Goal: Communication & Community: Connect with others

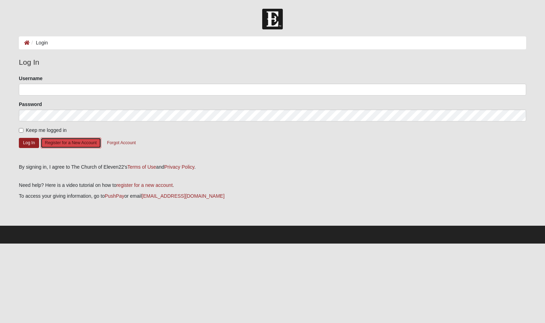
click at [85, 146] on button "Register for a New Account" at bounding box center [71, 142] width 61 height 11
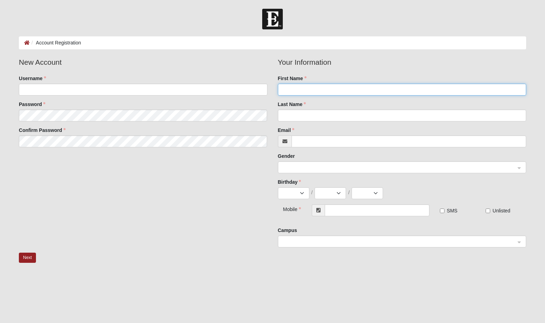
click at [290, 92] on input "First Name" at bounding box center [402, 90] width 248 height 12
type input "DAISY"
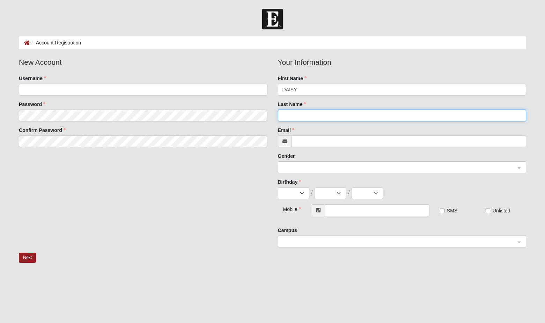
click at [290, 112] on input "Last Name" at bounding box center [402, 115] width 248 height 12
type input "D"
type input "CUADRADO"
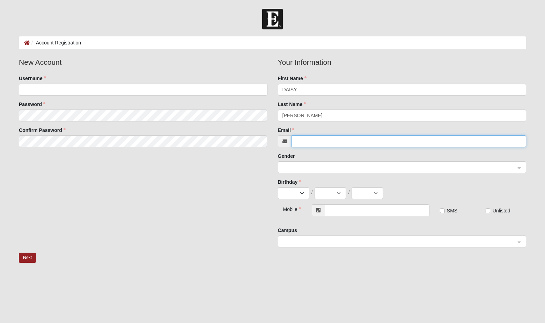
click at [298, 139] on input "Email" at bounding box center [409, 141] width 235 height 12
click at [290, 168] on span at bounding box center [399, 168] width 233 height 8
type input "[EMAIL_ADDRESS][DOMAIN_NAME]"
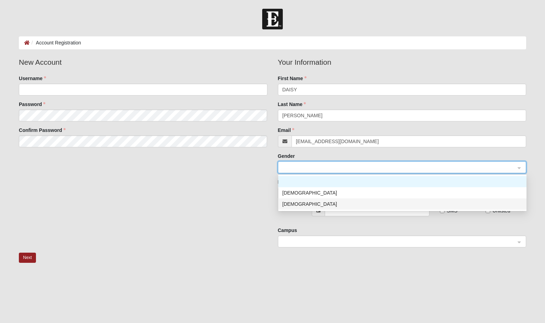
click at [304, 202] on div "Female" at bounding box center [403, 204] width 240 height 8
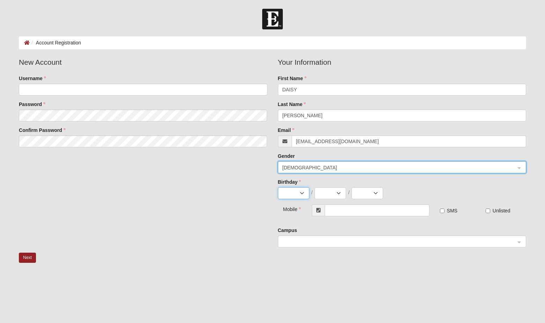
click at [302, 194] on select "Jan Feb Mar Apr May Jun Jul Aug Sep Oct Nov Dec" at bounding box center [293, 193] width 31 height 12
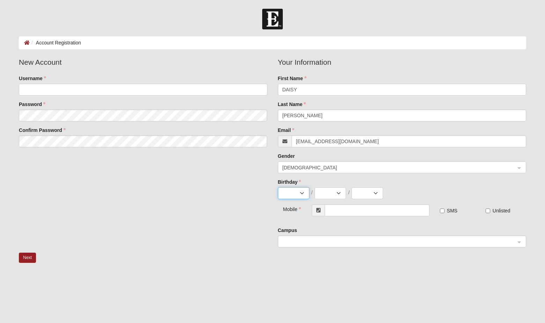
select select "12"
click at [278, 187] on select "Jan Feb Mar Apr May Jun Jul Aug Sep Oct Nov Dec" at bounding box center [293, 193] width 31 height 12
click at [371, 194] on select "2025 2024 2023 2022 2021 2020 2019 2018 2017 2016 2015 2014 2013 2012 2011 2010…" at bounding box center [367, 193] width 31 height 12
select select "1964"
click at [352, 187] on select "2025 2024 2023 2022 2021 2020 2019 2018 2017 2016 2015 2014 2013 2012 2011 2010…" at bounding box center [367, 193] width 31 height 12
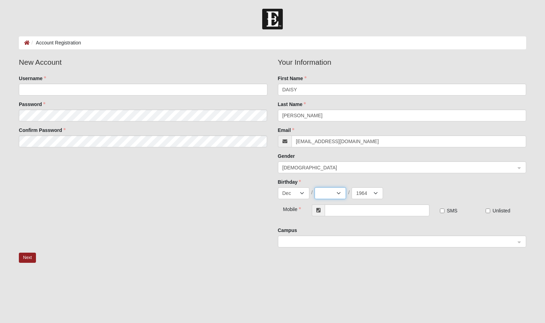
click at [340, 195] on select "1 2 3 4 5 6 7 8 9 10 11 12 13 14 15 16 17 18 19 20 21 22 23 24 25 26 27 28 29 3…" at bounding box center [330, 193] width 31 height 12
select select "7"
click at [315, 187] on select "1 2 3 4 5 6 7 8 9 10 11 12 13 14 15 16 17 18 19 20 21 22 23 24 25 26 27 28 29 3…" at bounding box center [330, 193] width 31 height 12
click at [341, 212] on input "text" at bounding box center [377, 210] width 105 height 12
type input "(281) 450-2257"
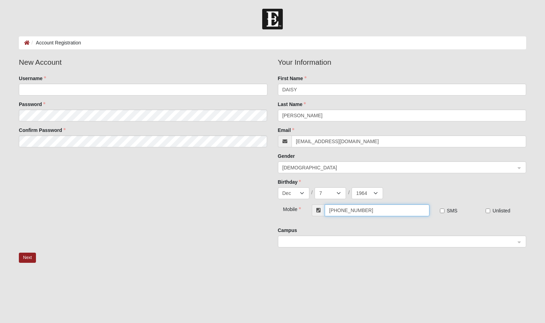
click at [326, 241] on span at bounding box center [399, 242] width 233 height 8
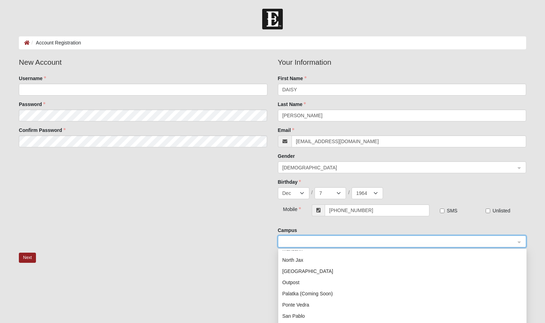
scroll to position [89, 0]
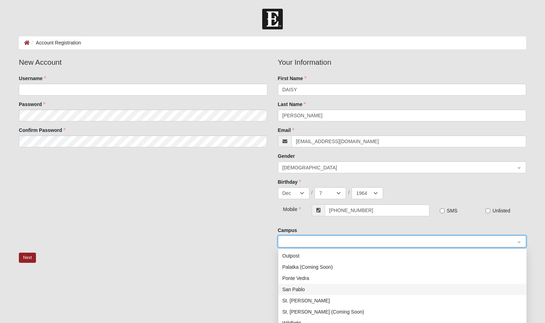
click at [319, 290] on div "San Pablo" at bounding box center [403, 289] width 240 height 8
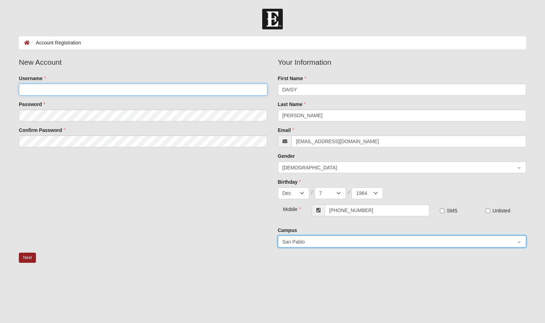
click at [53, 88] on input "Username" at bounding box center [143, 90] width 248 height 12
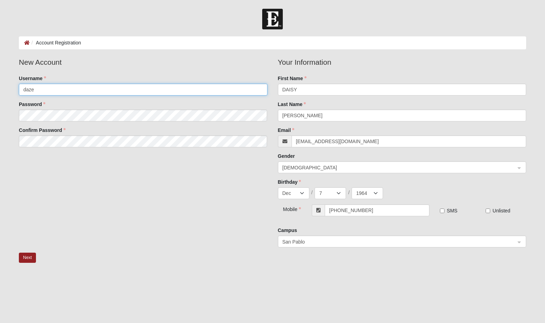
type input "daze"
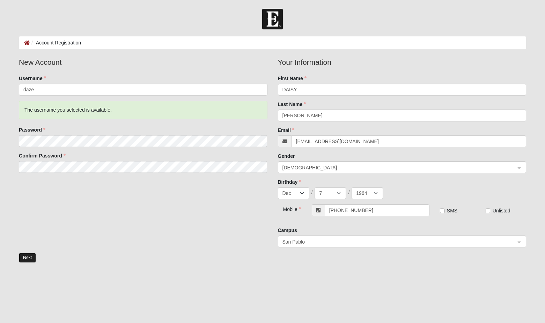
click at [30, 254] on button "Next" at bounding box center [27, 257] width 17 height 10
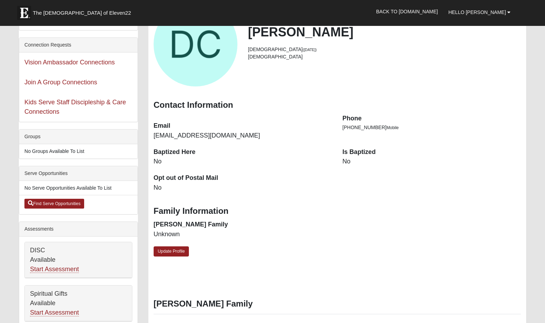
scroll to position [66, 0]
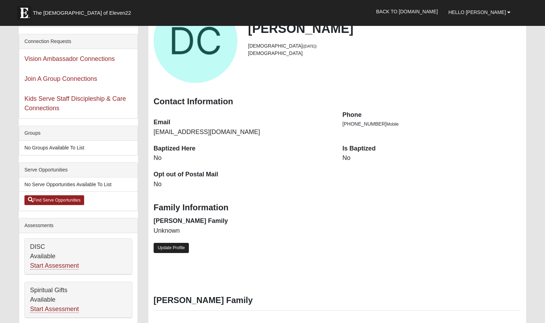
click at [174, 250] on link "Update Profile" at bounding box center [172, 248] width 36 height 10
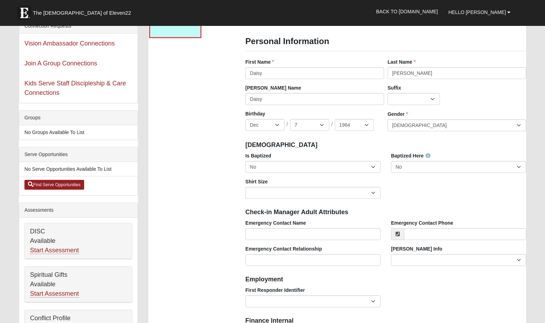
scroll to position [95, 0]
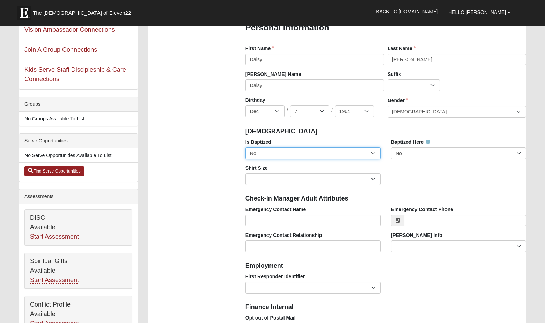
click at [367, 152] on select "No Yes" at bounding box center [313, 153] width 135 height 12
select select "True"
click at [246, 147] on select "No Yes" at bounding box center [313, 153] width 135 height 12
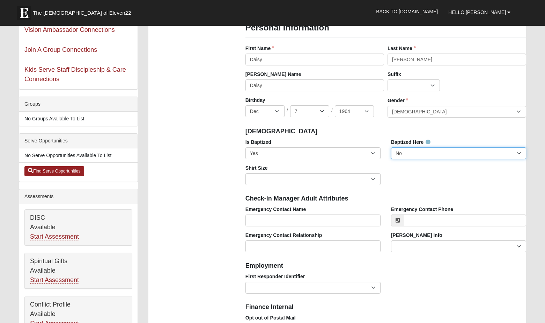
click at [418, 153] on select "No Yes" at bounding box center [458, 153] width 135 height 12
click at [391, 147] on select "No Yes" at bounding box center [458, 153] width 135 height 12
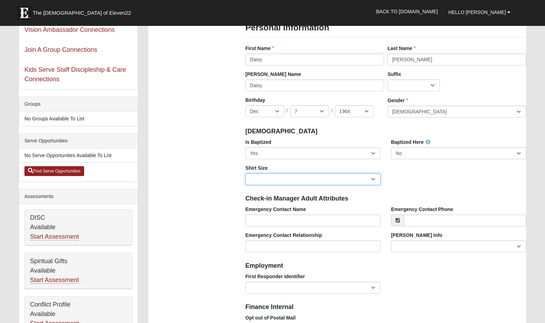
click at [372, 177] on select "Adult Small Adult Medium Adult Large Adult XL Adult XXL Adult 3XL Adult 4XL You…" at bounding box center [313, 179] width 135 height 12
select select "Adult 3XL"
click at [246, 173] on select "Adult Small Adult Medium Adult Large Adult XL Adult XXL Adult 3XL Adult 4XL You…" at bounding box center [313, 179] width 135 height 12
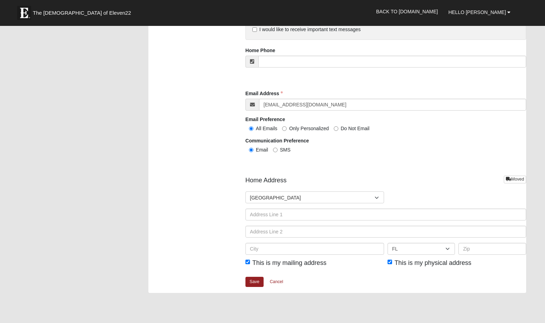
scroll to position [730, 0]
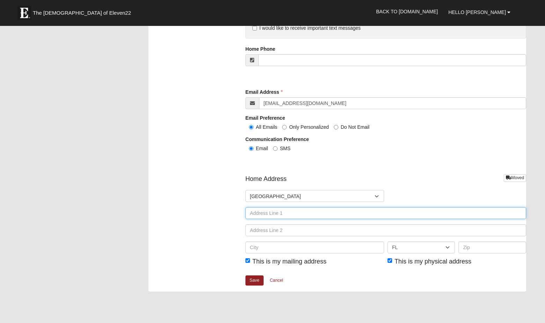
click at [259, 213] on input "text" at bounding box center [386, 213] width 281 height 12
type input "50 PINE SHADOW PARKWAY #2313"
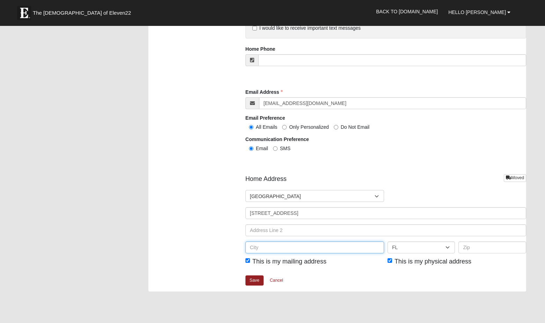
click at [264, 249] on input "text" at bounding box center [315, 247] width 139 height 12
type input "PONTE VEDRA BEACH"
click at [470, 249] on input "text" at bounding box center [493, 247] width 68 height 12
type input "32081"
click at [361, 282] on div "Save Cancel" at bounding box center [386, 283] width 281 height 16
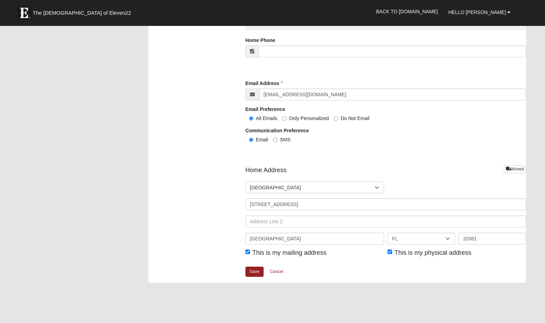
scroll to position [739, 0]
click at [256, 269] on link "Save" at bounding box center [255, 271] width 18 height 10
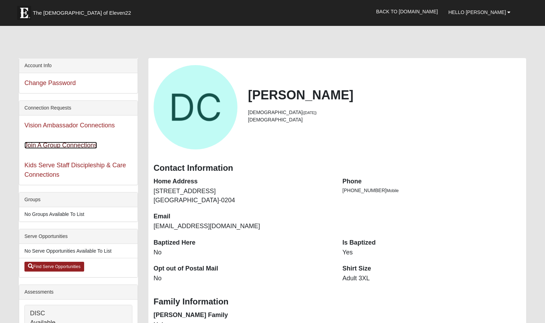
click at [92, 143] on link "Join A Group Connections" at bounding box center [60, 145] width 73 height 7
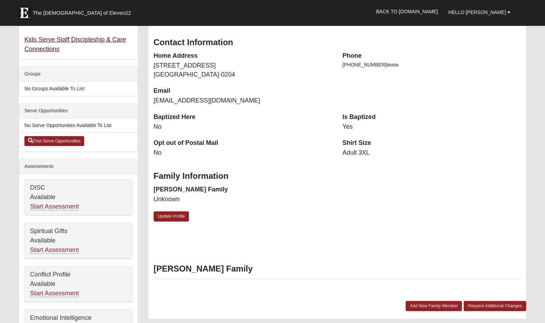
scroll to position [126, 0]
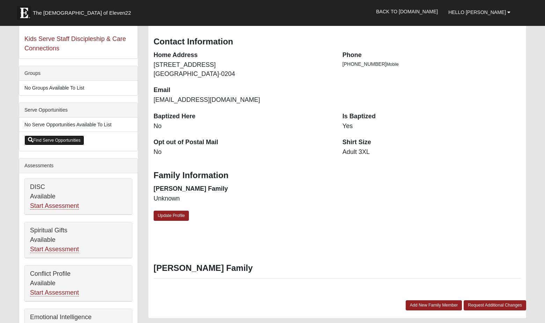
click at [77, 141] on link "Find Serve Opportunities" at bounding box center [54, 140] width 60 height 10
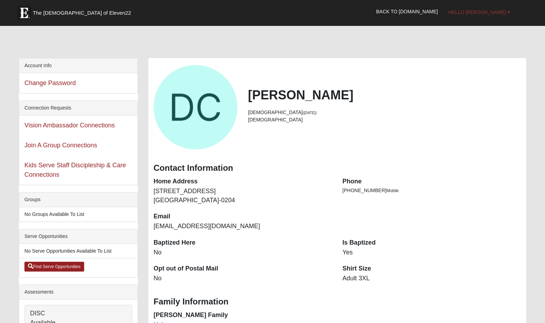
click at [501, 16] on link "Hello [PERSON_NAME]" at bounding box center [479, 11] width 73 height 17
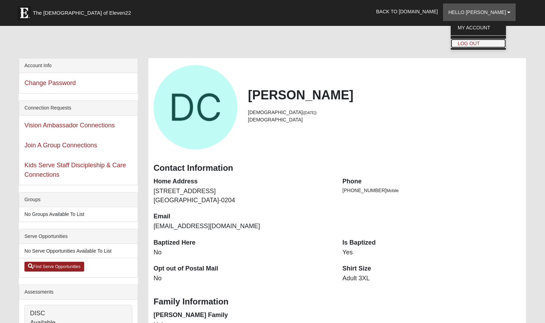
click at [493, 41] on link "Log Out" at bounding box center [478, 43] width 55 height 9
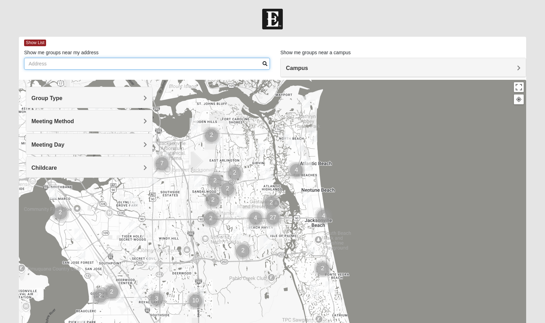
click at [52, 62] on input "Show me groups near my address" at bounding box center [147, 64] width 246 height 12
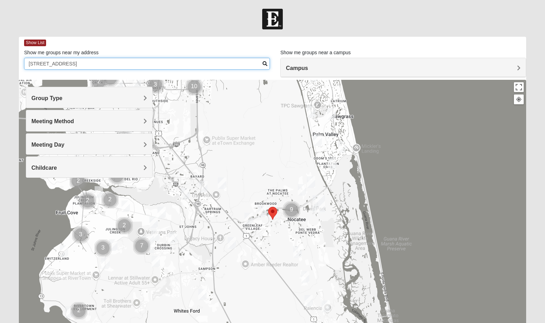
type input "[STREET_ADDRESS]"
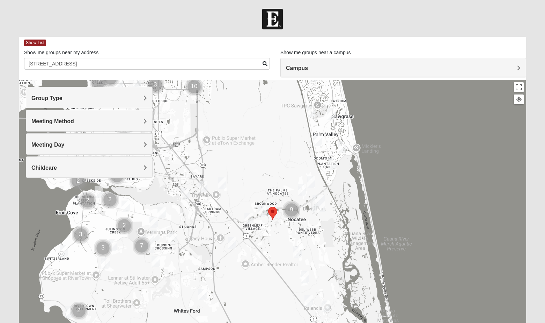
click at [264, 63] on span at bounding box center [265, 63] width 5 height 5
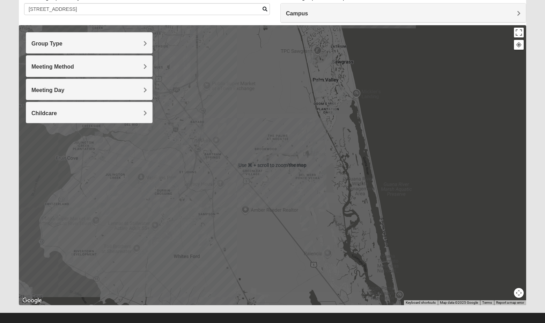
scroll to position [50, 0]
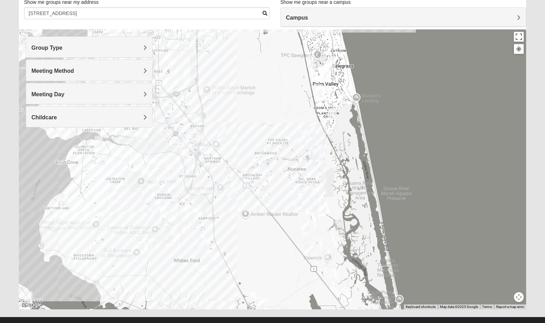
click at [140, 48] on h4 "Group Type" at bounding box center [89, 47] width 116 height 7
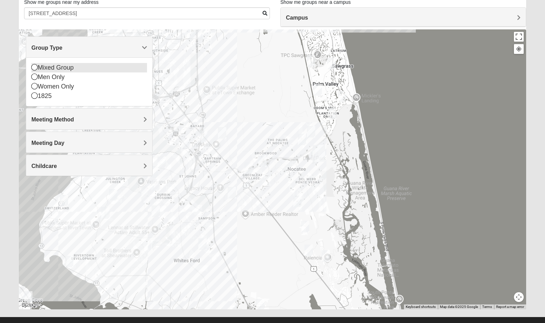
click at [36, 67] on icon at bounding box center [34, 67] width 6 height 6
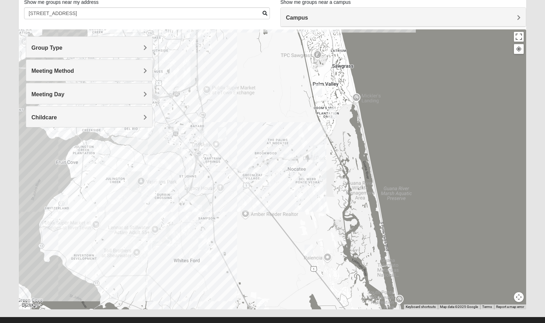
click at [129, 49] on h4 "Group Type" at bounding box center [89, 47] width 116 height 7
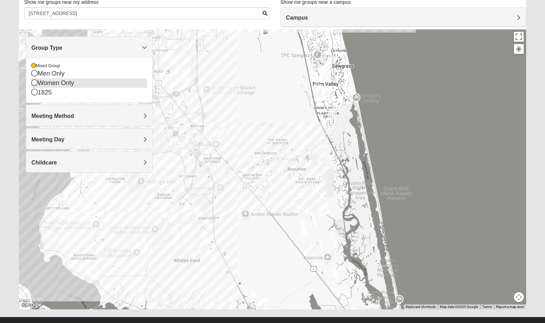
click at [36, 83] on icon at bounding box center [34, 82] width 6 height 6
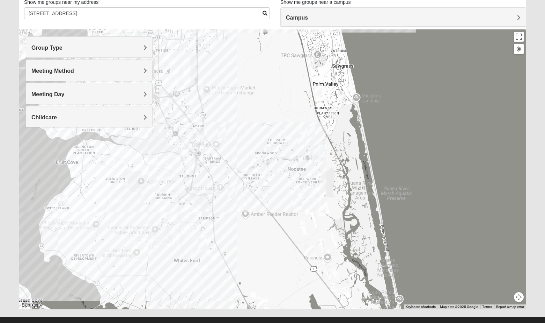
click at [66, 72] on span "Meeting Method" at bounding box center [52, 71] width 43 height 6
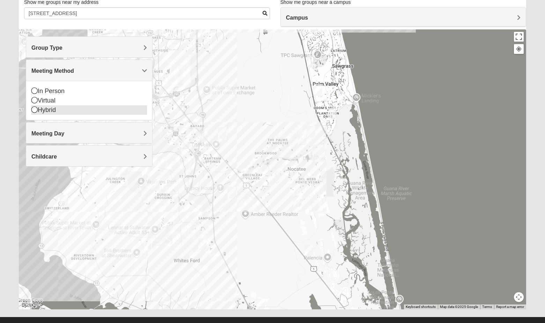
click at [33, 110] on icon at bounding box center [34, 109] width 6 height 6
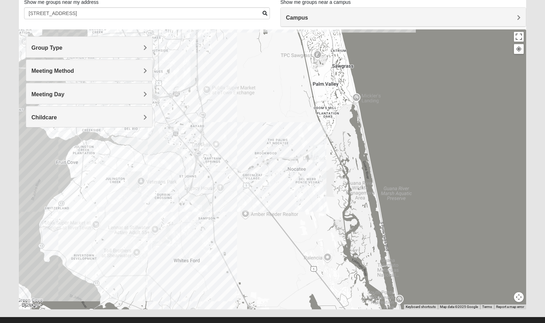
click at [67, 73] on span "Meeting Method" at bounding box center [52, 71] width 43 height 6
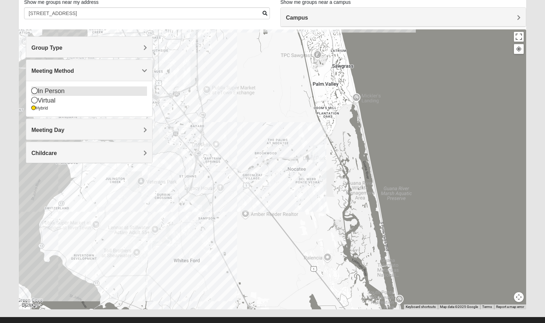
click at [35, 89] on icon at bounding box center [34, 90] width 6 height 6
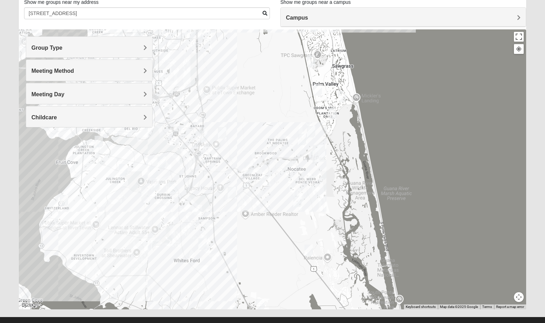
click at [291, 159] on div at bounding box center [273, 169] width 508 height 280
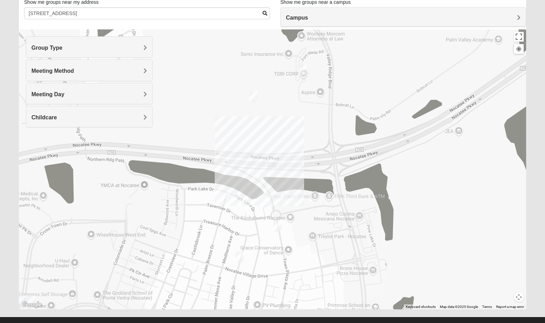
click at [304, 68] on img "Womens Damrow 32081" at bounding box center [303, 70] width 8 height 12
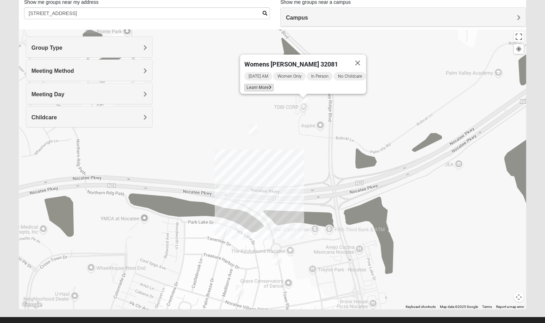
click at [261, 84] on span "Learn More" at bounding box center [258, 87] width 29 height 7
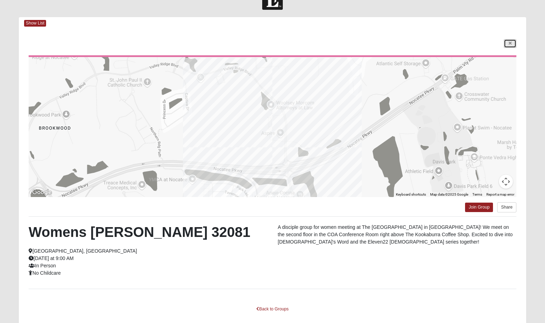
click at [511, 41] on icon at bounding box center [510, 43] width 3 height 4
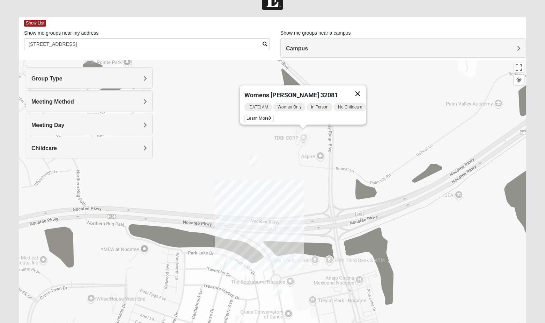
click at [363, 87] on button "Close" at bounding box center [357, 93] width 17 height 17
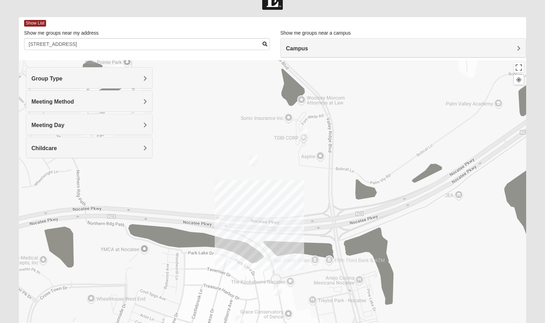
click at [254, 160] on img "Womens Piscitelli 32081" at bounding box center [253, 161] width 8 height 12
click at [214, 142] on span "Learn More" at bounding box center [208, 144] width 29 height 7
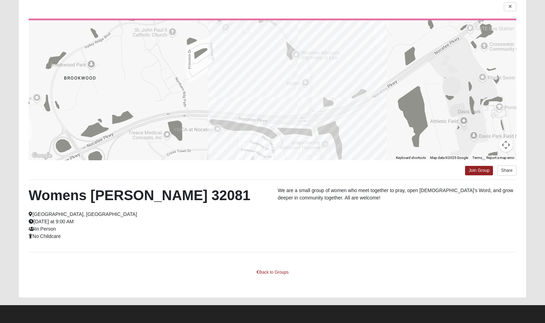
scroll to position [48, 0]
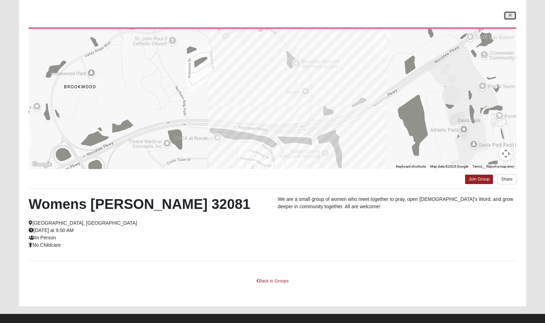
click at [512, 13] on link at bounding box center [510, 15] width 13 height 9
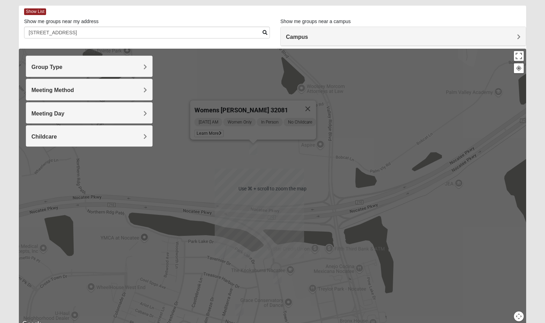
scroll to position [30, 0]
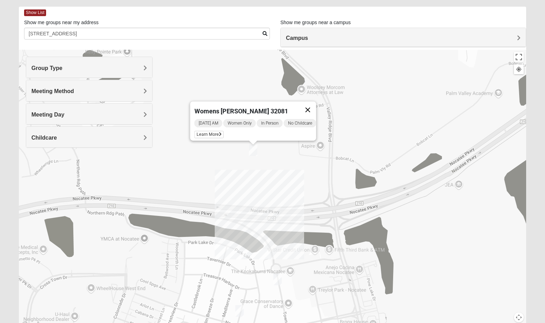
click at [311, 106] on button "Close" at bounding box center [307, 109] width 17 height 17
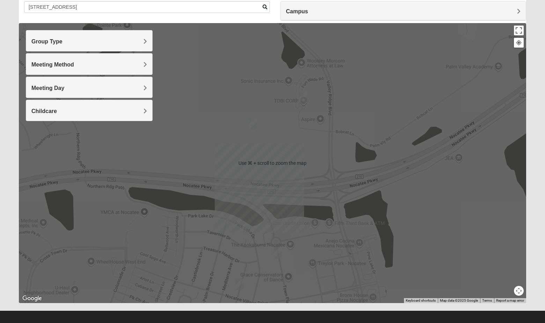
scroll to position [61, 0]
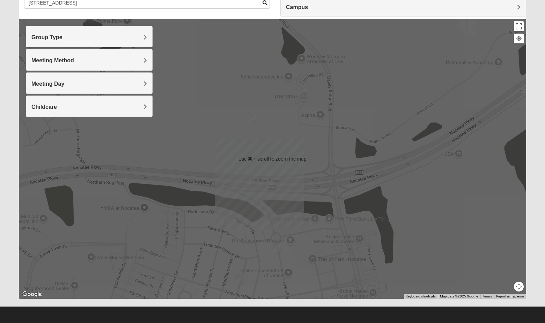
click at [519, 39] on div at bounding box center [519, 38] width 6 height 6
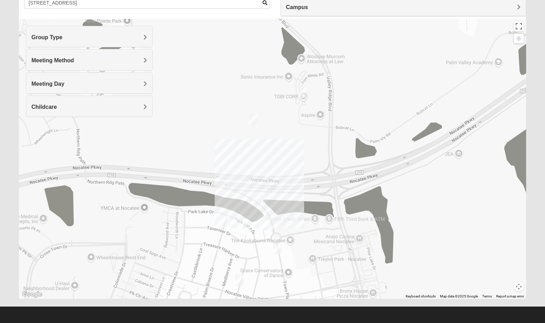
click at [521, 286] on button "Map camera controls" at bounding box center [519, 286] width 10 height 10
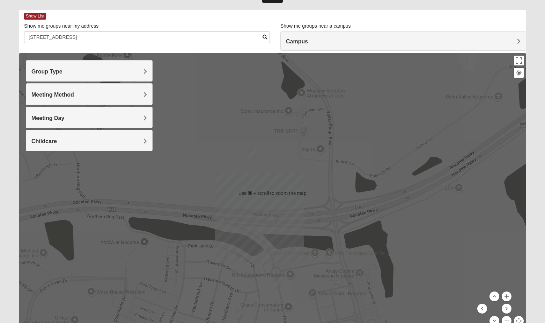
scroll to position [25, 0]
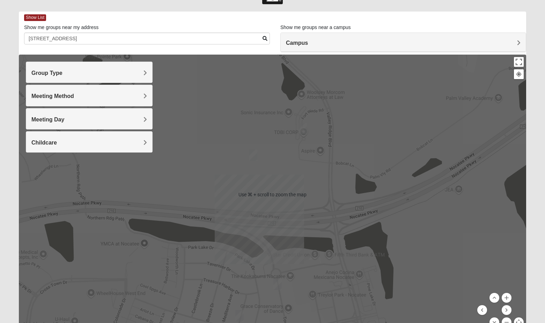
click at [261, 241] on div at bounding box center [273, 195] width 508 height 280
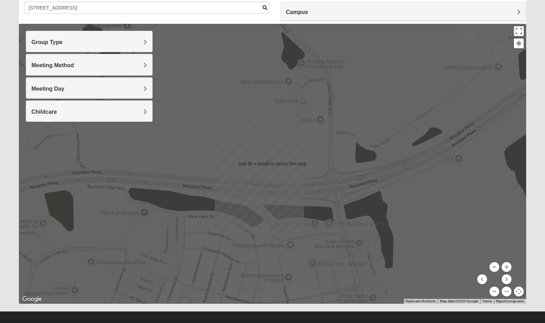
scroll to position [62, 0]
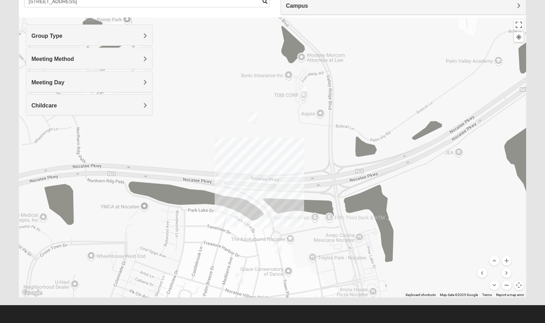
click at [507, 283] on button "Zoom out" at bounding box center [507, 285] width 10 height 10
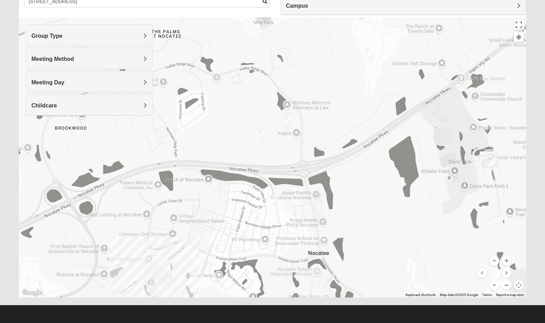
click at [507, 283] on button "Zoom out" at bounding box center [507, 285] width 10 height 10
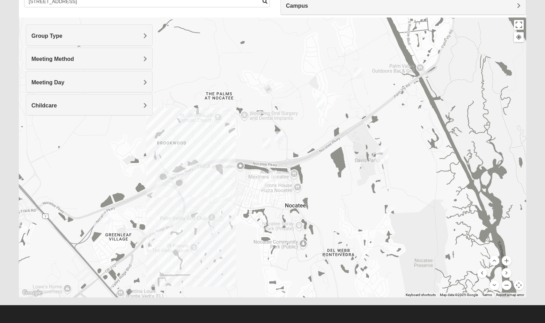
click at [507, 284] on button "Zoom out" at bounding box center [507, 285] width 10 height 10
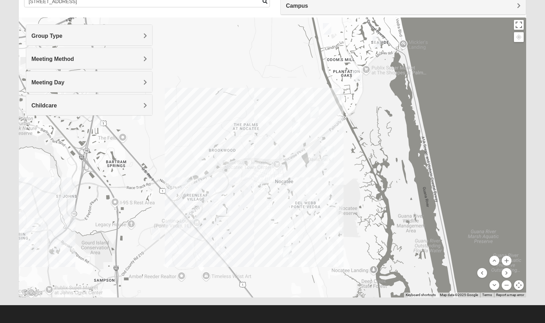
click at [158, 231] on img "Womens Houser 32259" at bounding box center [156, 234] width 8 height 12
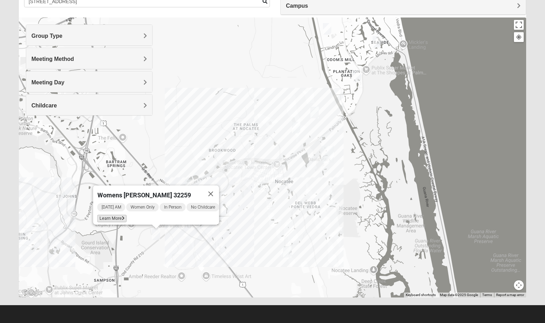
click at [112, 217] on span "Learn More" at bounding box center [111, 218] width 29 height 7
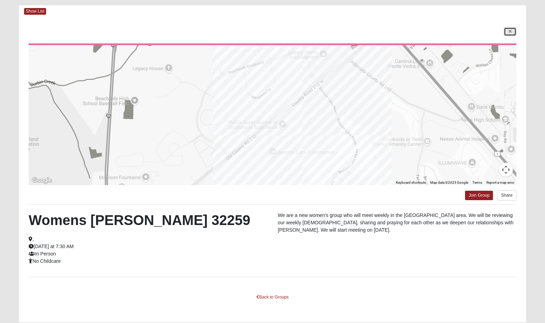
click at [511, 29] on link at bounding box center [510, 31] width 13 height 9
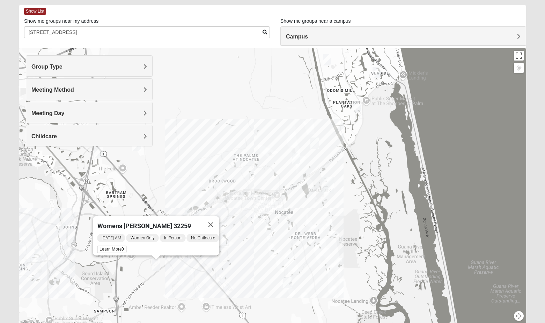
click at [288, 281] on img "Womens Buckland/McGowan 32081" at bounding box center [287, 282] width 8 height 12
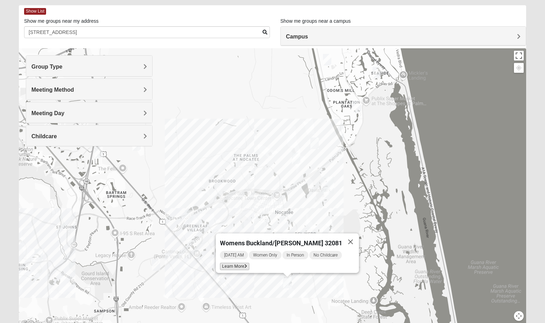
click at [245, 263] on span "Learn More" at bounding box center [234, 265] width 29 height 7
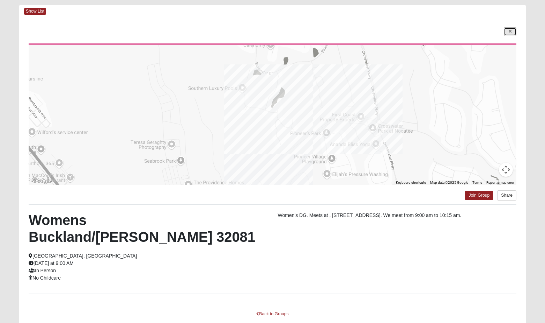
click at [509, 33] on icon at bounding box center [510, 31] width 3 height 4
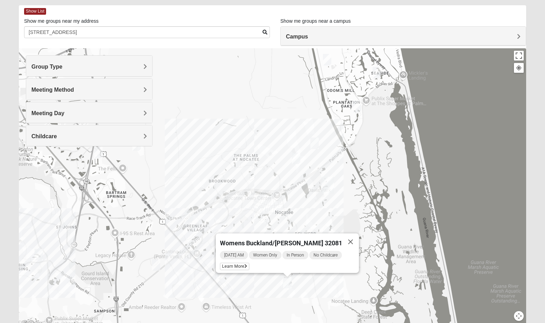
click at [313, 145] on img "Womens Masulli 32081" at bounding box center [315, 143] width 8 height 12
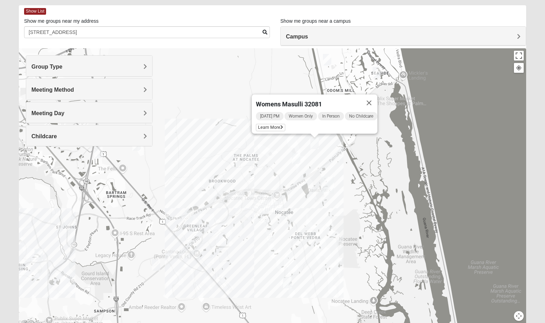
click at [275, 128] on div "[DATE] PM Women Only In Person No Childcare Learn More" at bounding box center [317, 122] width 122 height 22
click at [271, 124] on span "Learn More" at bounding box center [270, 127] width 29 height 7
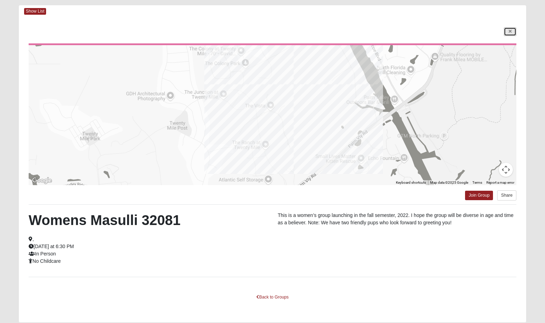
click at [508, 31] on link at bounding box center [510, 31] width 13 height 9
